Goal: Transaction & Acquisition: Book appointment/travel/reservation

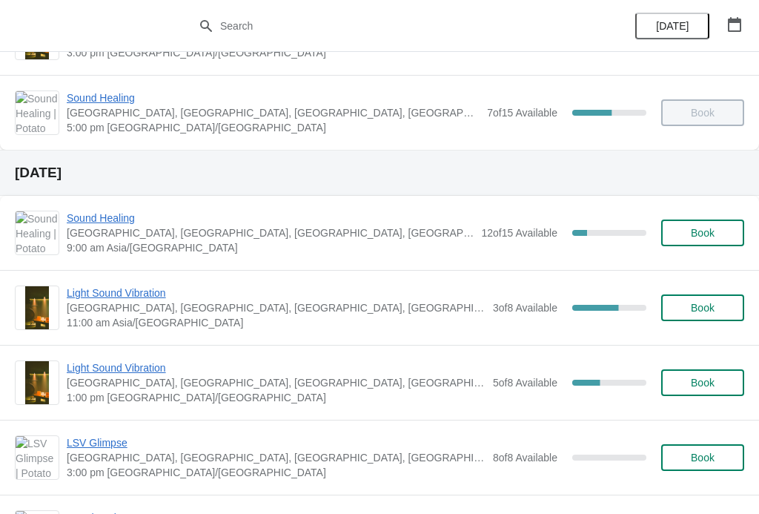
scroll to position [468, 0]
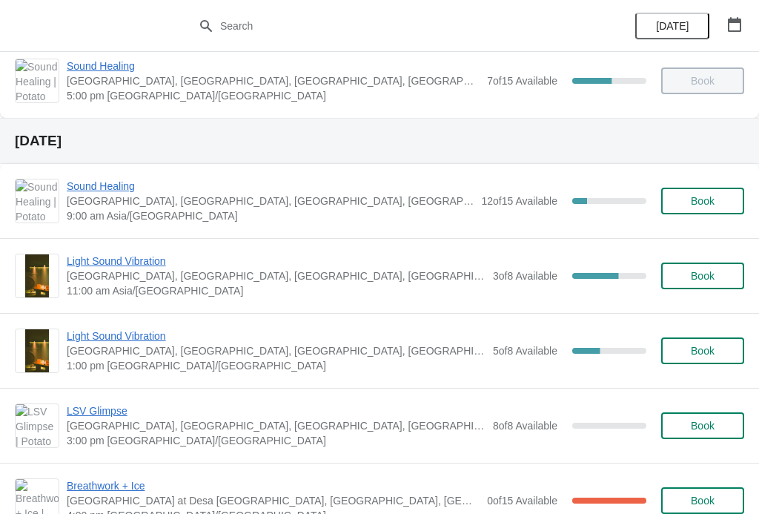
click at [102, 181] on span "Sound Healing" at bounding box center [270, 186] width 407 height 15
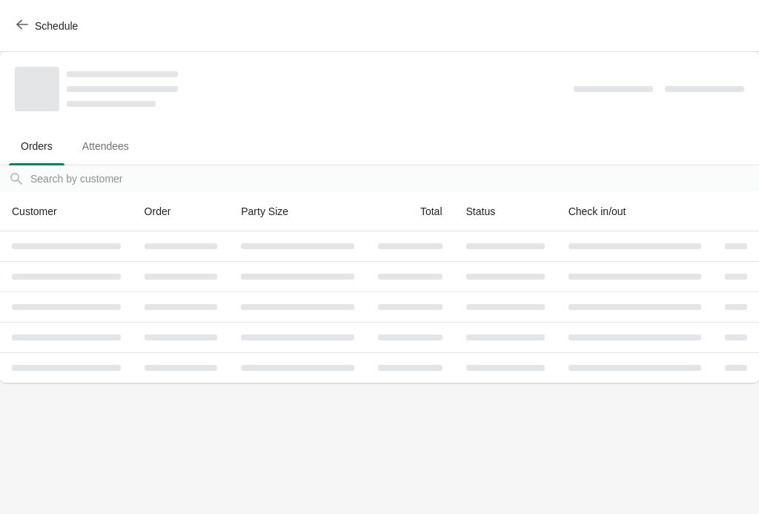
scroll to position [0, 0]
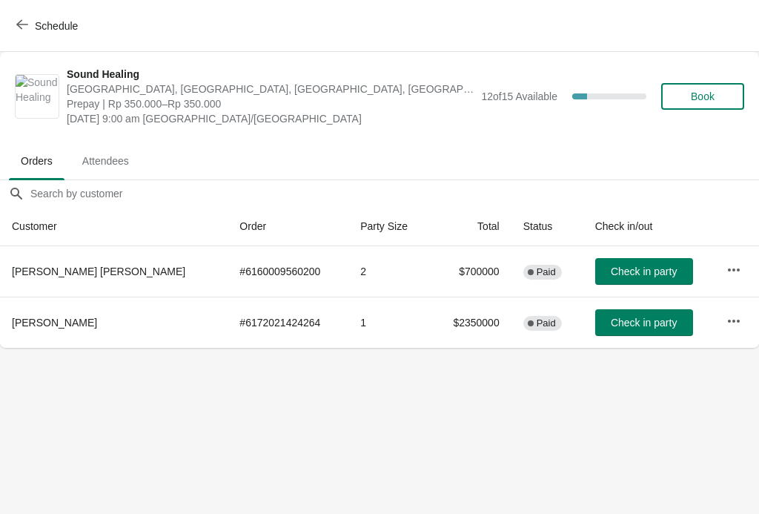
click at [715, 90] on span "Book" at bounding box center [703, 96] width 24 height 12
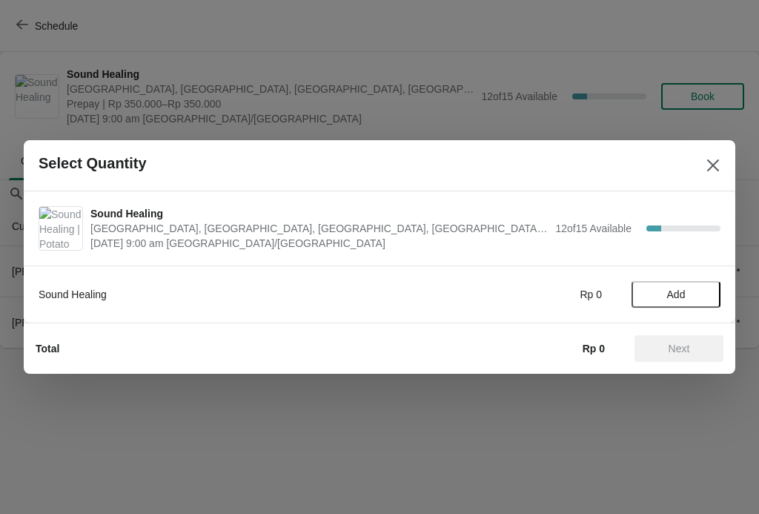
click at [670, 298] on span "Add" at bounding box center [676, 294] width 19 height 12
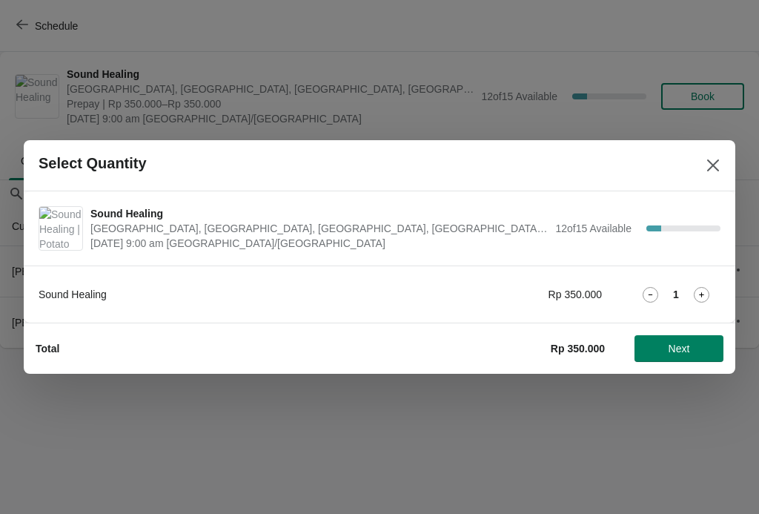
click at [704, 294] on icon at bounding box center [702, 295] width 16 height 16
click at [693, 338] on button "Next" at bounding box center [679, 348] width 89 height 27
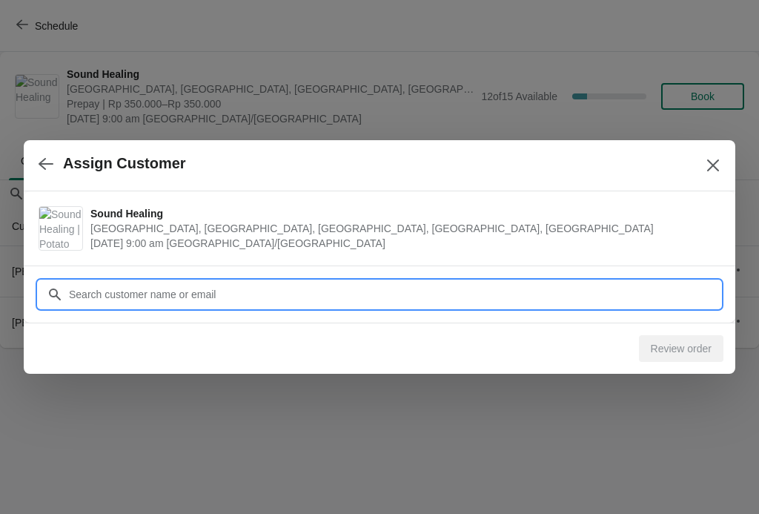
click at [506, 302] on input "Customer" at bounding box center [394, 294] width 652 height 27
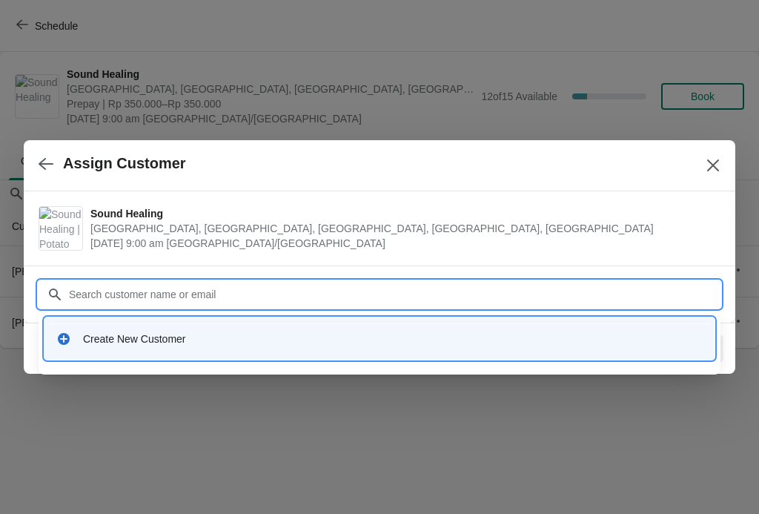
click at [67, 334] on icon at bounding box center [63, 338] width 15 height 15
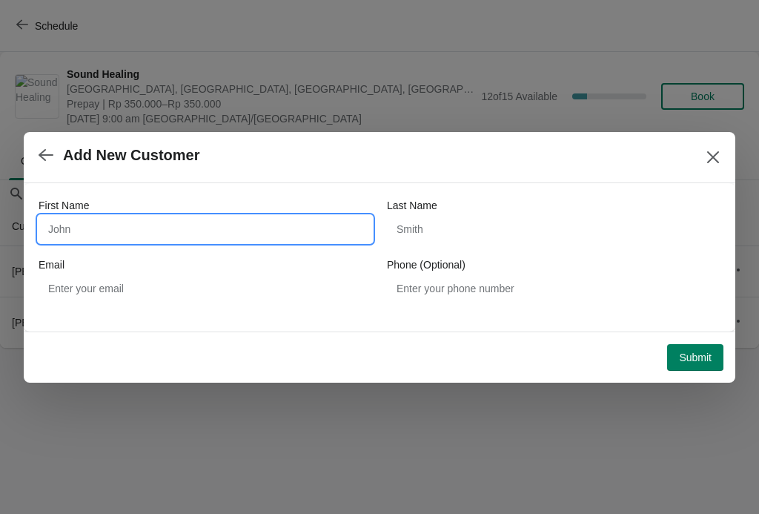
click at [91, 231] on input "First Name" at bounding box center [206, 229] width 334 height 27
type input "Lane"
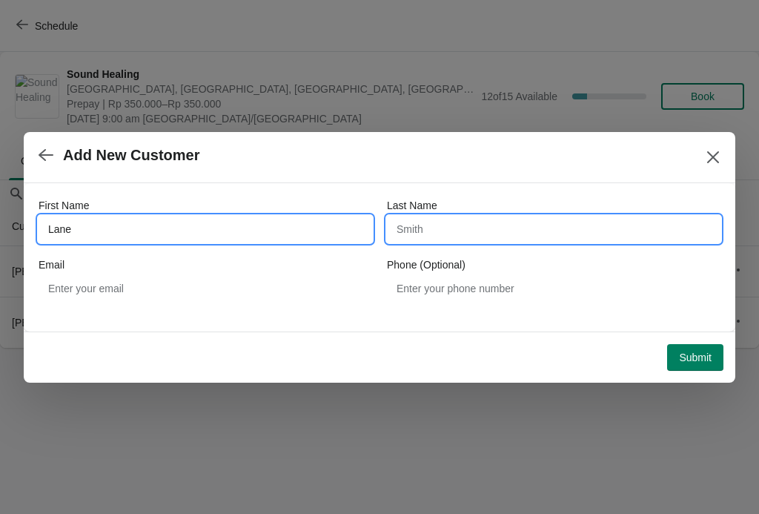
click at [525, 226] on input "Last Name" at bounding box center [554, 229] width 334 height 27
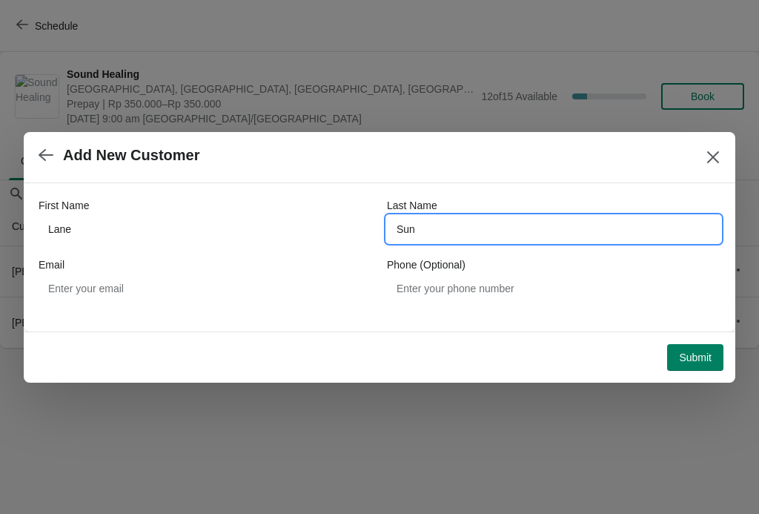
type input "Sun"
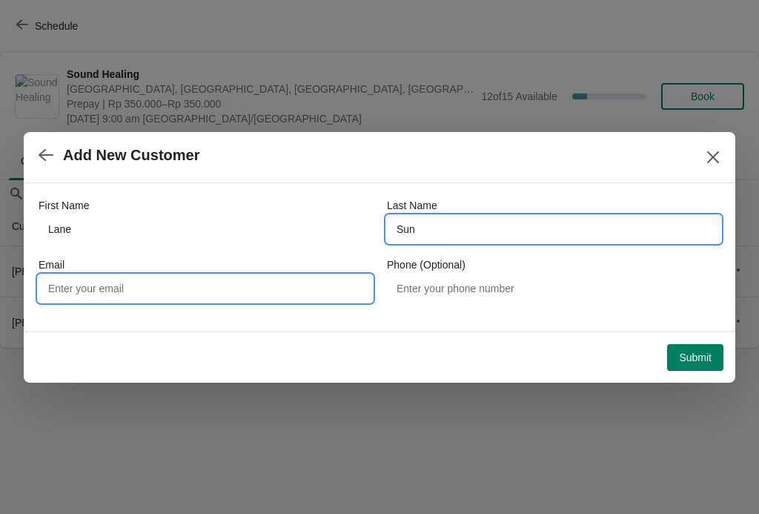
click at [315, 285] on input "Email" at bounding box center [206, 288] width 334 height 27
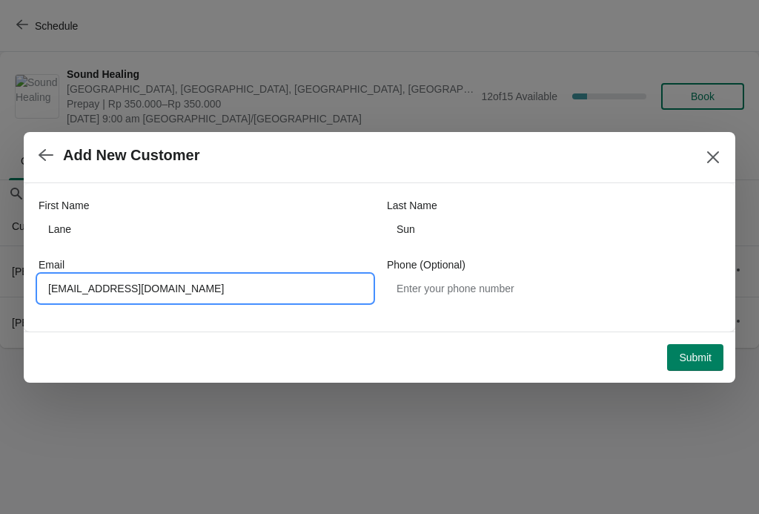
type input "[EMAIL_ADDRESS][DOMAIN_NAME]"
click at [662, 328] on div "First Name [PERSON_NAME] Last Name Sun Email [PHONE_NUMBER][EMAIL_ADDRESS][DOMA…" at bounding box center [380, 257] width 712 height 148
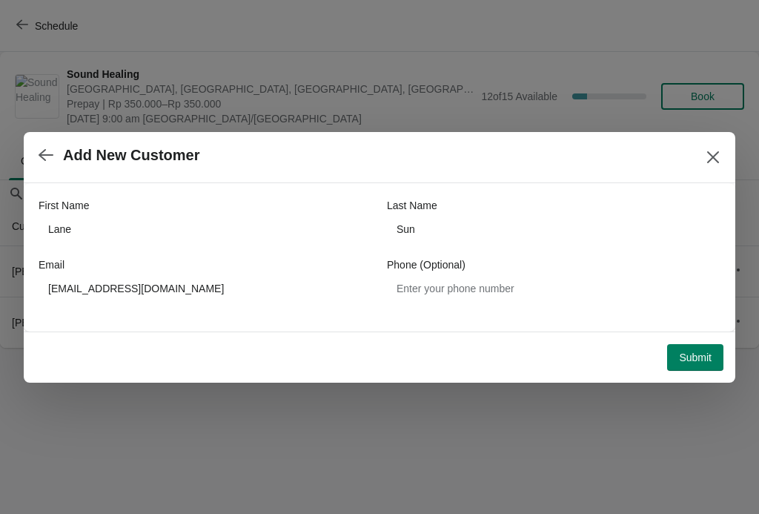
click at [694, 358] on span "Submit" at bounding box center [695, 357] width 33 height 12
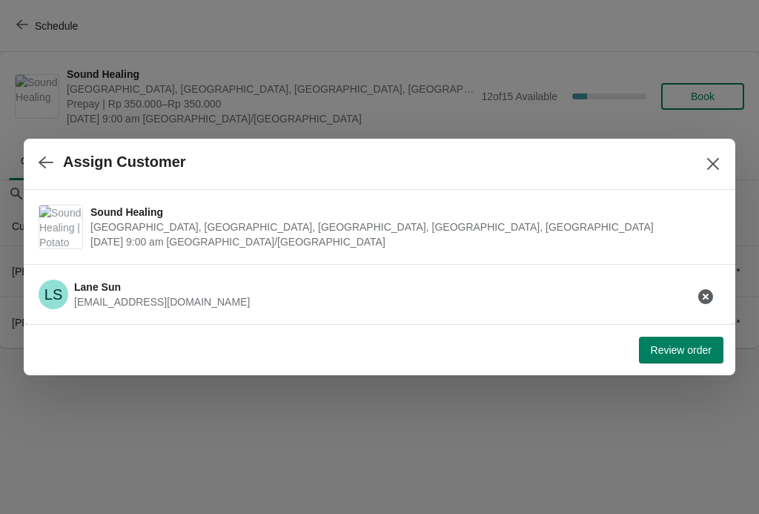
click at [692, 346] on span "Review order" at bounding box center [681, 350] width 61 height 12
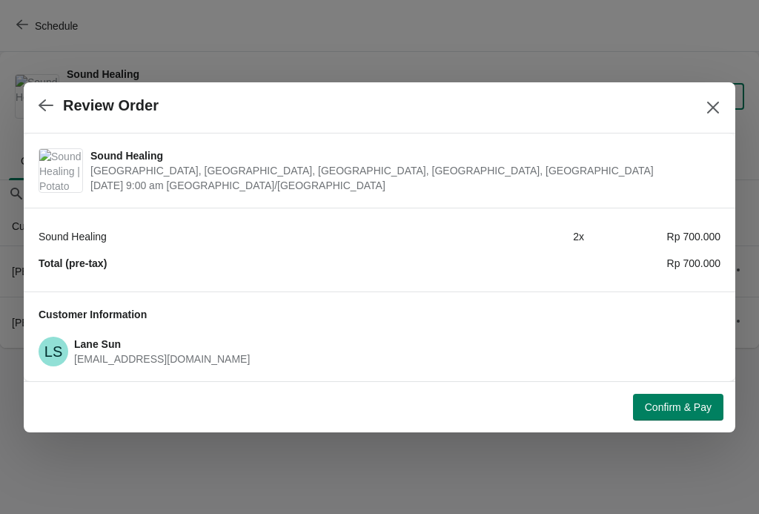
click at [683, 407] on span "Confirm & Pay" at bounding box center [678, 407] width 67 height 12
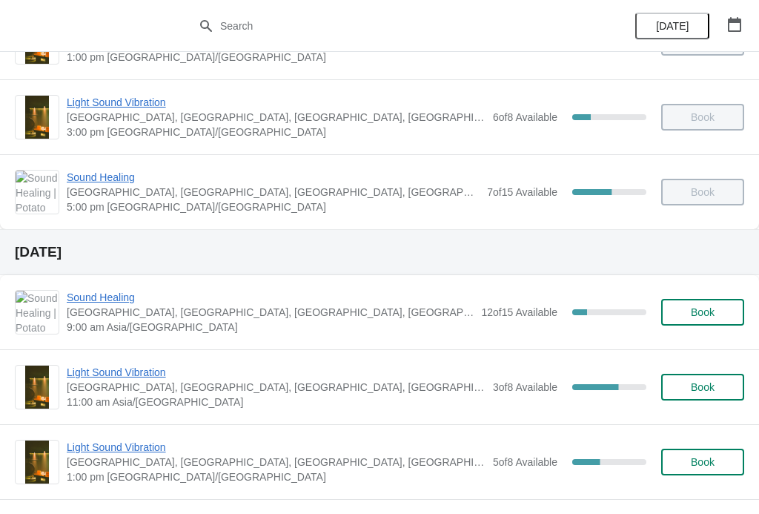
scroll to position [362, 0]
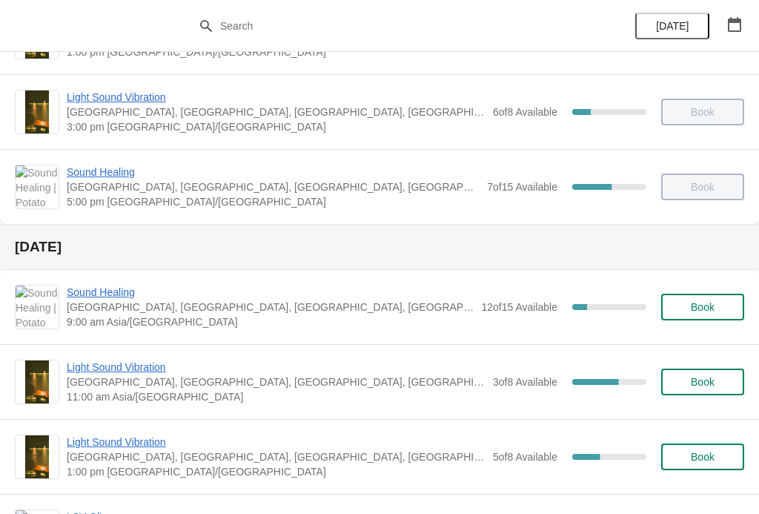
click at [119, 293] on span "Sound Healing" at bounding box center [270, 292] width 407 height 15
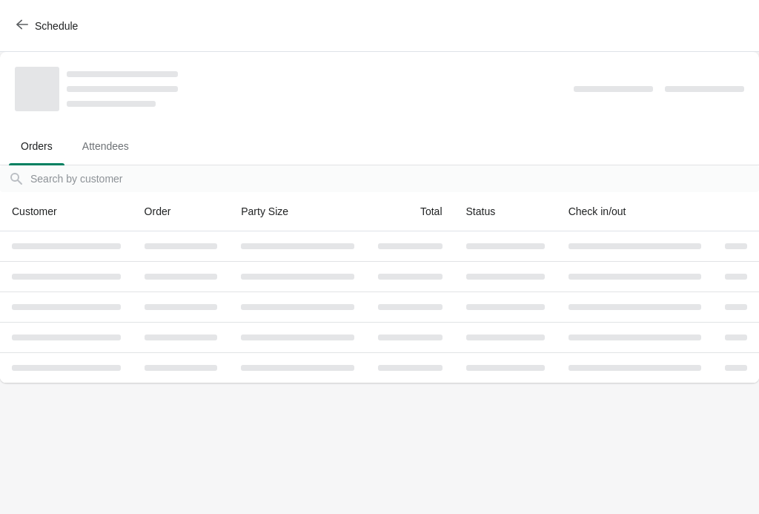
scroll to position [0, 0]
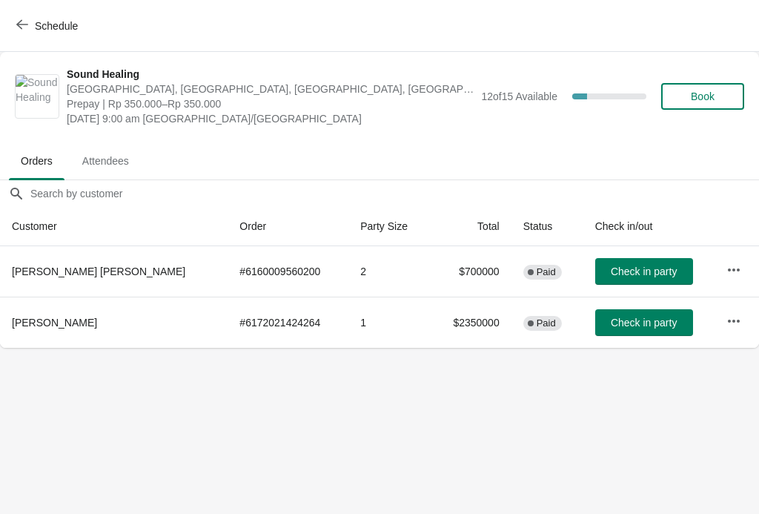
click at [22, 22] on icon "button" at bounding box center [22, 25] width 12 height 12
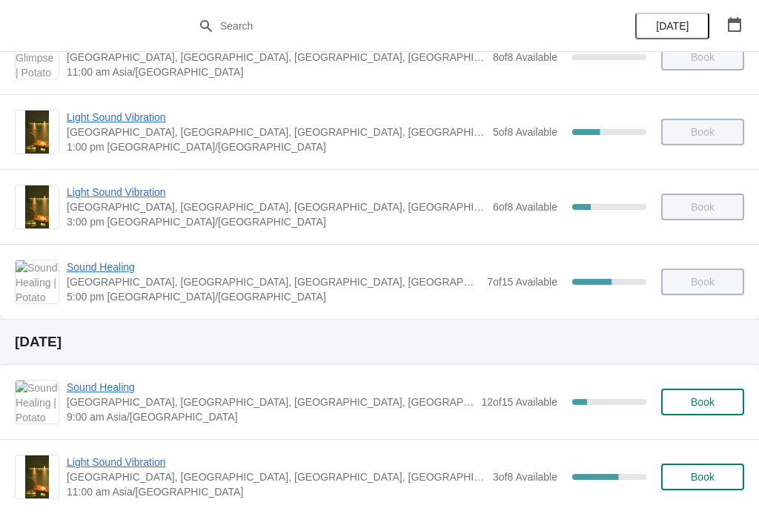
scroll to position [334, 0]
